Goal: Task Accomplishment & Management: Complete application form

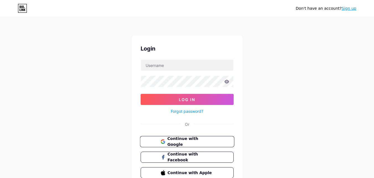
click at [186, 144] on button "Continue with Google" at bounding box center [187, 141] width 94 height 11
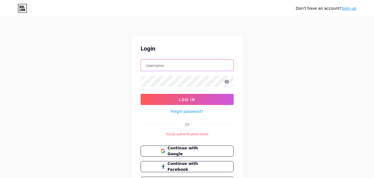
click at [178, 67] on input "text" at bounding box center [187, 65] width 93 height 11
click at [139, 115] on div "Login Log In Forgot password? Or Social authentication failed Continue with Goo…" at bounding box center [187, 115] width 111 height 161
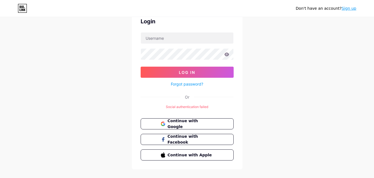
scroll to position [26, 0]
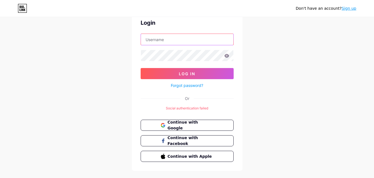
drag, startPoint x: 150, startPoint y: 40, endPoint x: 149, endPoint y: 62, distance: 21.9
click at [150, 40] on input "text" at bounding box center [187, 39] width 93 height 11
click at [148, 67] on form "Log In Forgot password?" at bounding box center [187, 61] width 93 height 55
click at [157, 117] on div "Login Log In Forgot password? Or Social authentication failed Continue with Goo…" at bounding box center [187, 90] width 111 height 161
click at [157, 119] on button "Continue with Google" at bounding box center [187, 124] width 94 height 11
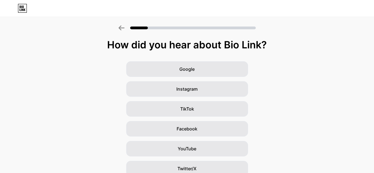
click at [122, 30] on icon at bounding box center [122, 27] width 6 height 5
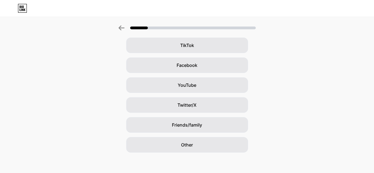
scroll to position [65, 0]
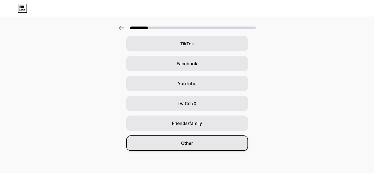
click at [206, 139] on div "Other" at bounding box center [187, 144] width 122 height 16
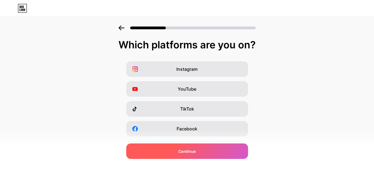
click at [172, 154] on div "Continue" at bounding box center [187, 152] width 122 height 16
click at [213, 154] on div "Continue" at bounding box center [187, 152] width 122 height 16
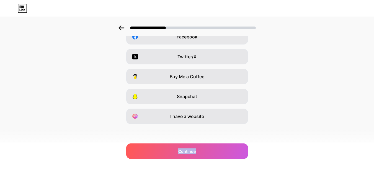
scroll to position [93, 0]
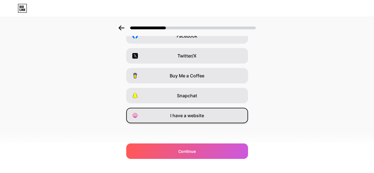
click at [188, 115] on span "I have a website" at bounding box center [187, 115] width 34 height 7
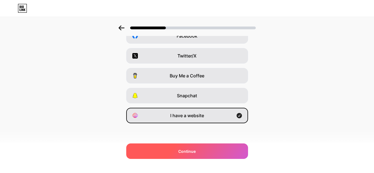
click at [201, 155] on div "Continue" at bounding box center [187, 152] width 122 height 16
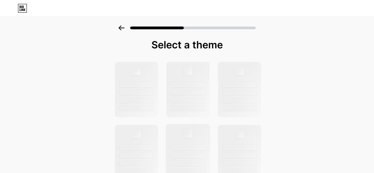
scroll to position [1, 0]
click at [117, 82] on div at bounding box center [136, 89] width 45 height 57
click at [132, 84] on div at bounding box center [136, 85] width 35 height 6
click at [145, 85] on div at bounding box center [136, 85] width 35 height 6
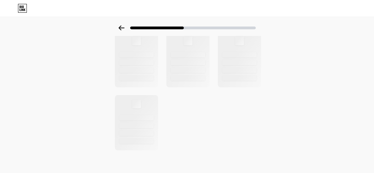
scroll to position [53, 0]
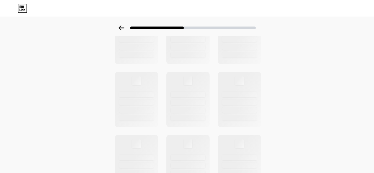
click at [124, 26] on icon at bounding box center [122, 27] width 6 height 5
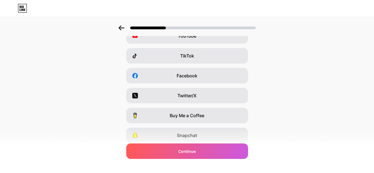
scroll to position [0, 0]
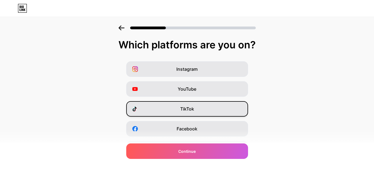
click at [198, 104] on div "TikTok" at bounding box center [187, 109] width 122 height 16
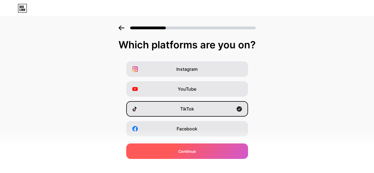
click at [196, 150] on span "Continue" at bounding box center [186, 152] width 17 height 6
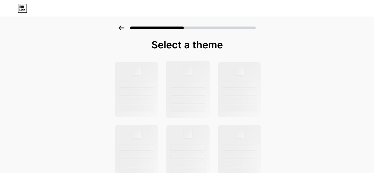
click at [197, 96] on div at bounding box center [188, 89] width 45 height 57
click at [150, 95] on div at bounding box center [136, 93] width 35 height 6
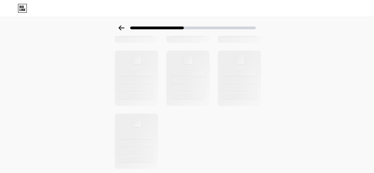
scroll to position [219, 0]
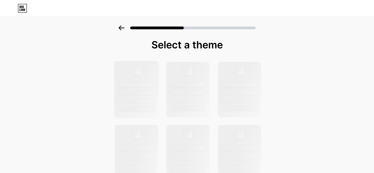
click at [159, 82] on div at bounding box center [136, 89] width 45 height 57
click at [188, 87] on div at bounding box center [187, 85] width 35 height 6
click at [232, 89] on div at bounding box center [239, 89] width 45 height 57
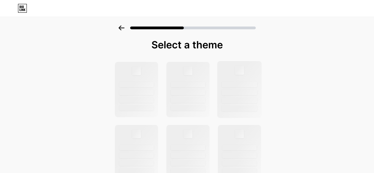
click at [232, 89] on div at bounding box center [239, 89] width 45 height 57
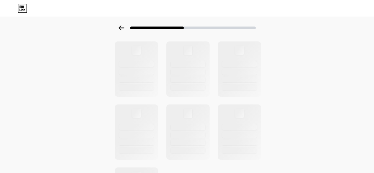
scroll to position [219, 0]
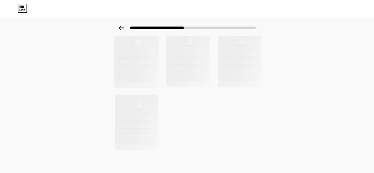
click at [135, 42] on div at bounding box center [136, 40] width 9 height 9
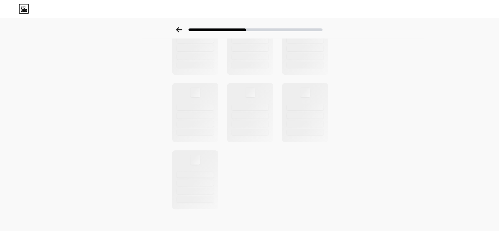
scroll to position [160, 0]
